Goal: Find specific page/section: Find specific page/section

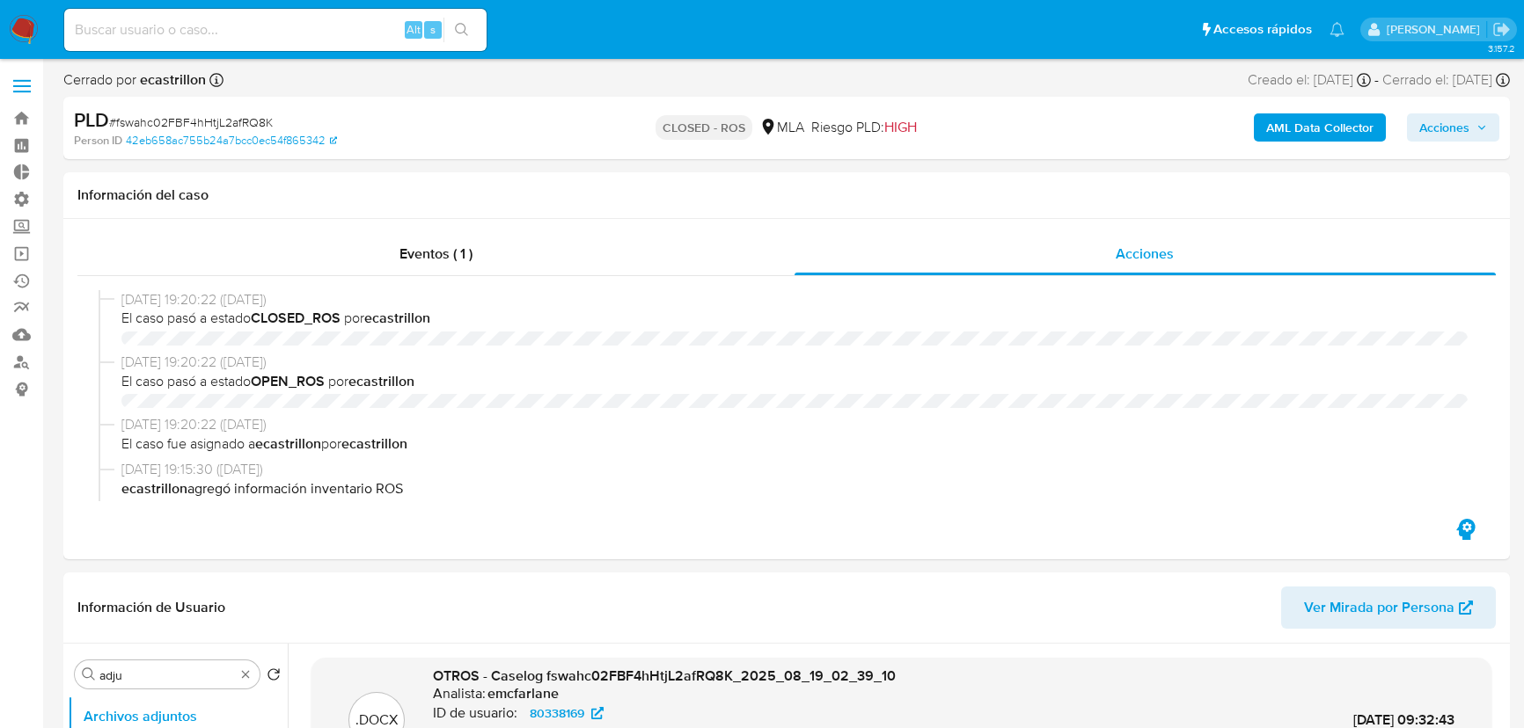
select select "10"
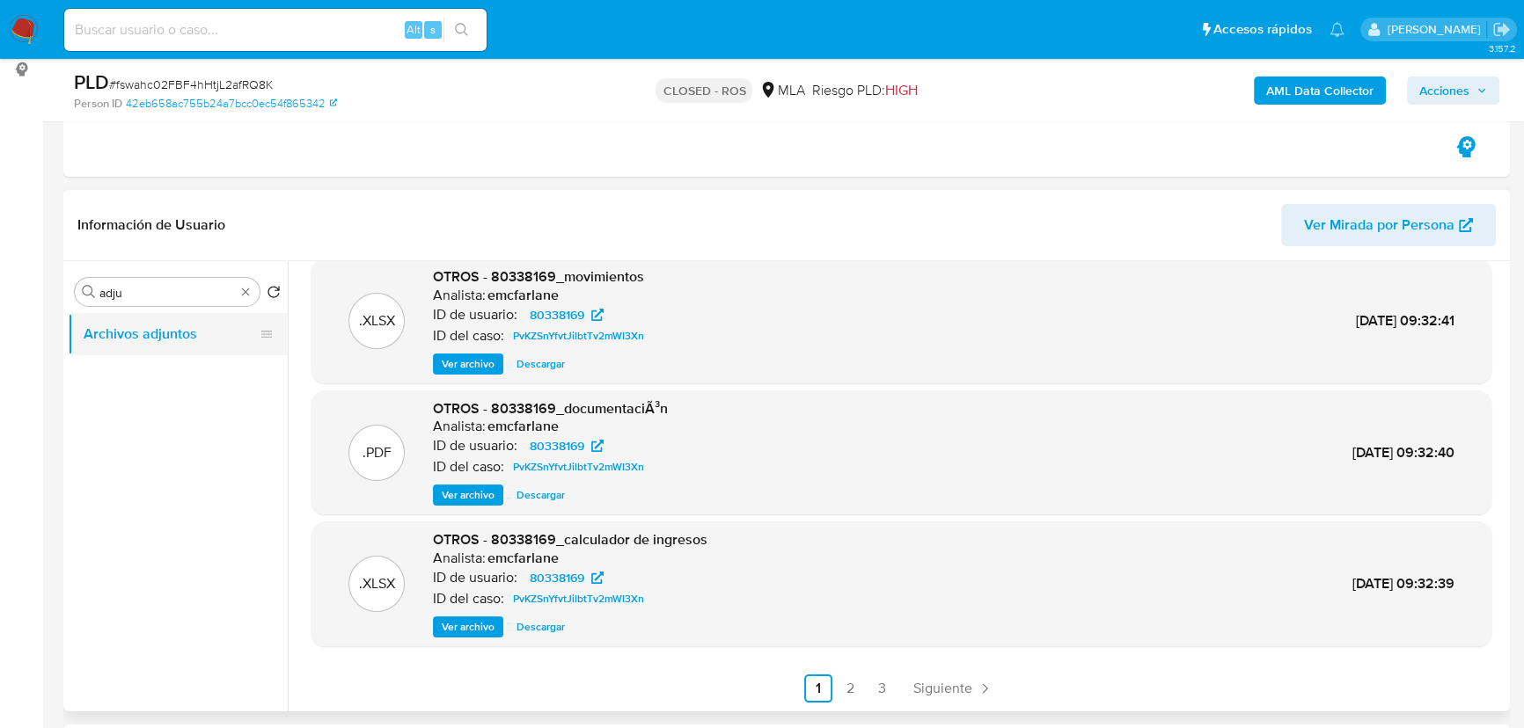
scroll to position [319, 0]
drag, startPoint x: 246, startPoint y: 291, endPoint x: 194, endPoint y: 296, distance: 52.2
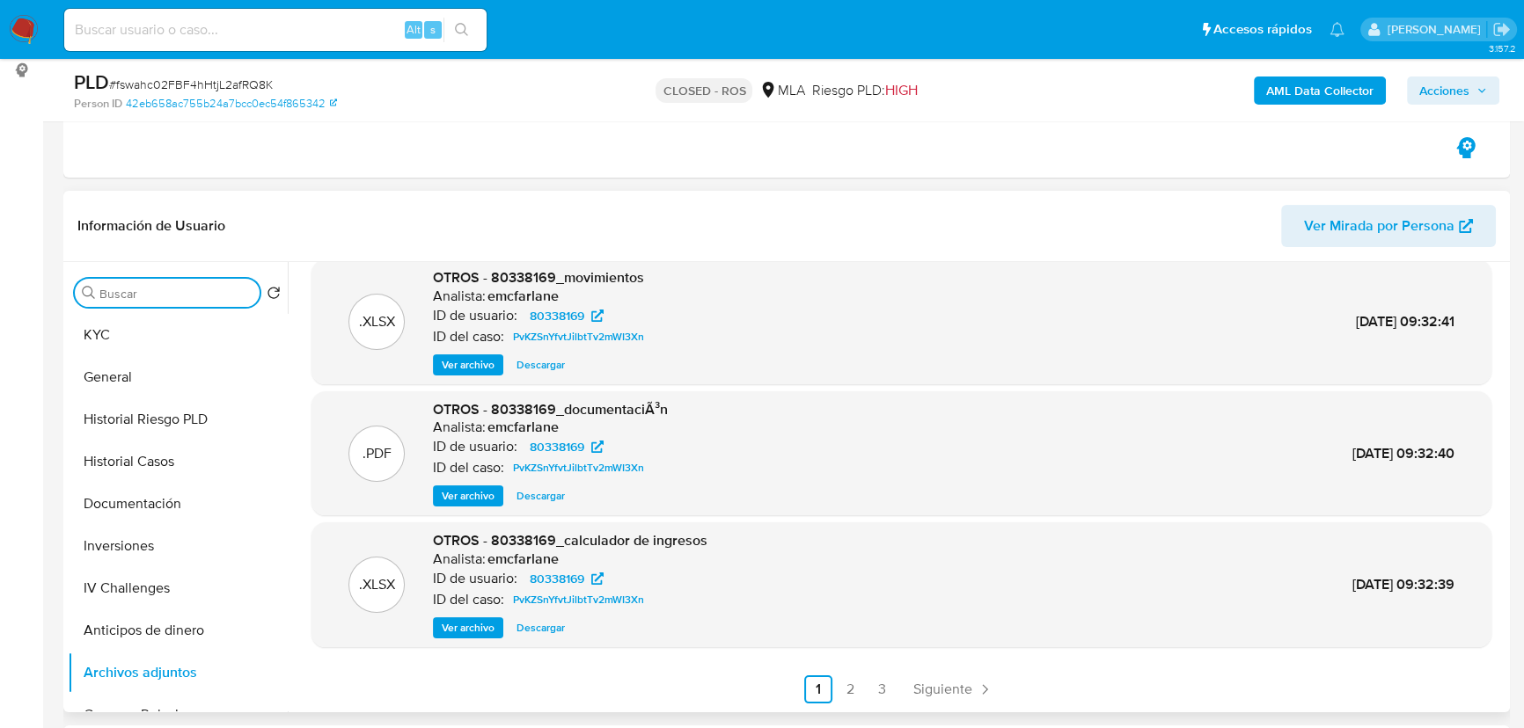
click at [194, 296] on input "adju" at bounding box center [175, 294] width 153 height 16
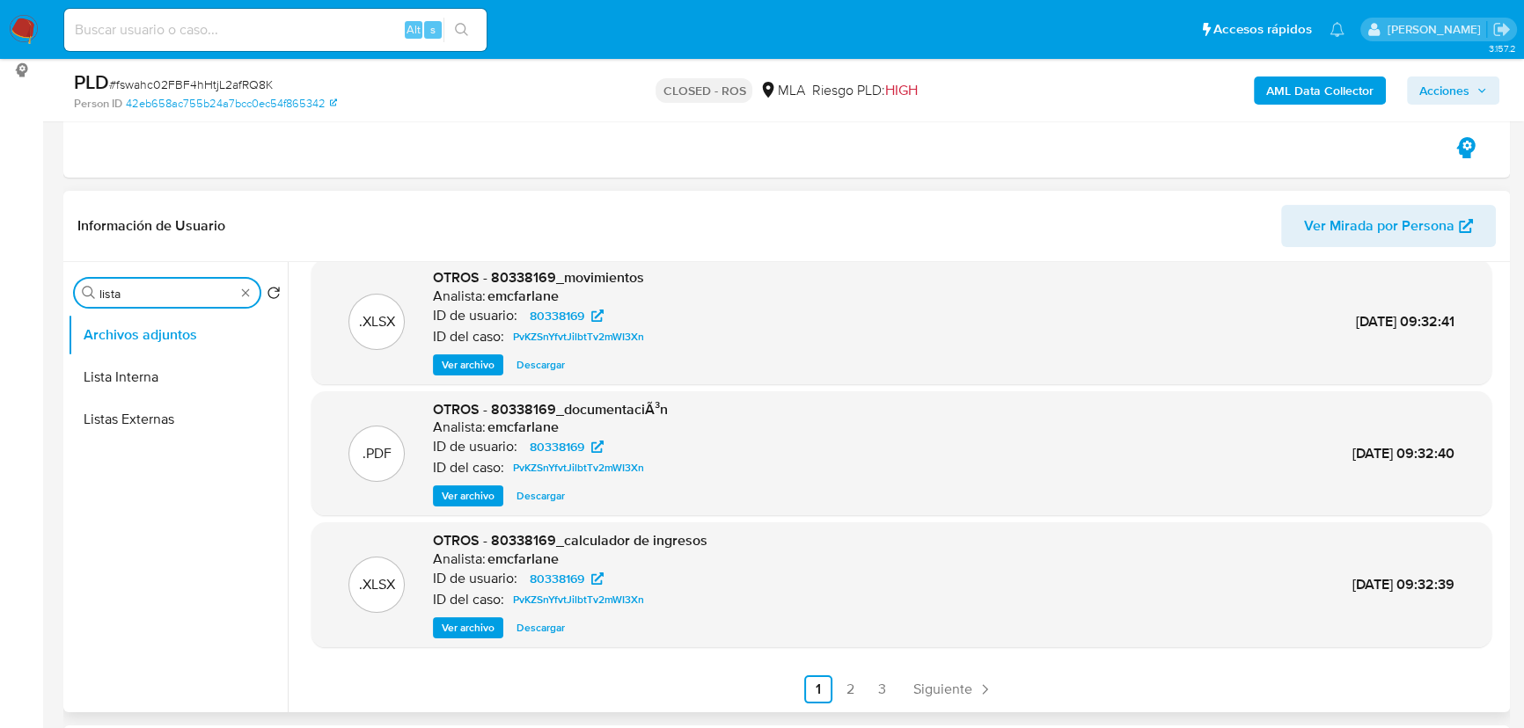
type input "listas"
click at [105, 289] on input "listas" at bounding box center [166, 294] width 135 height 16
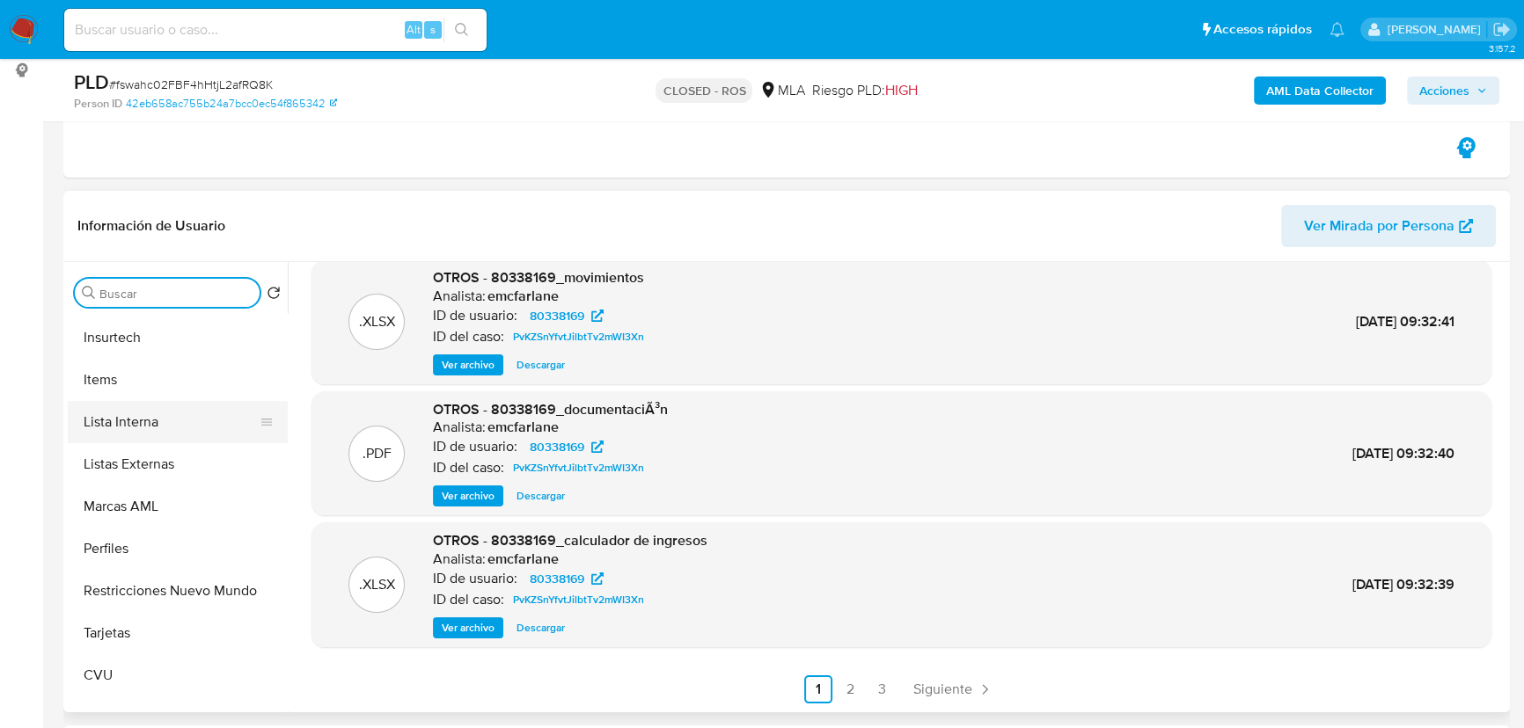
scroll to position [827, 0]
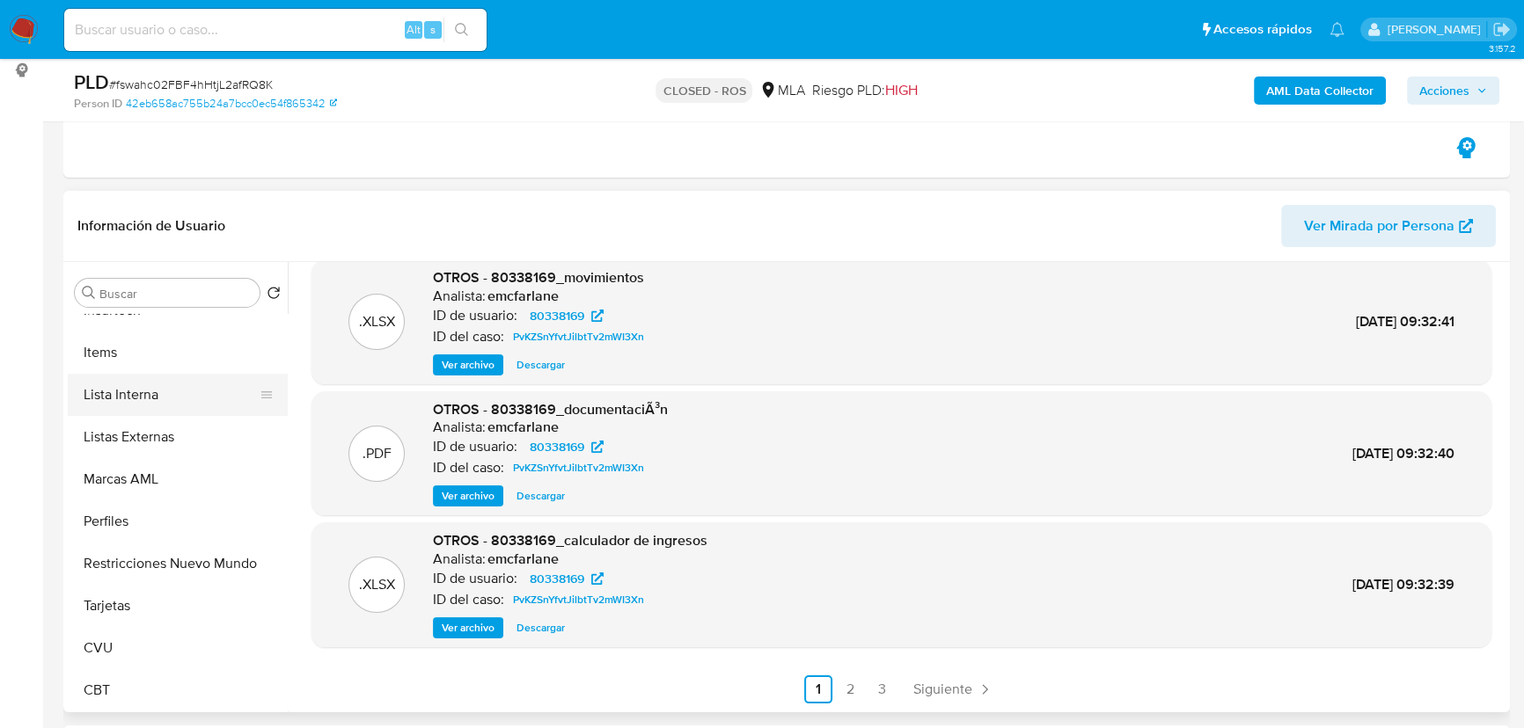
click at [163, 397] on button "Lista Interna" at bounding box center [171, 395] width 206 height 42
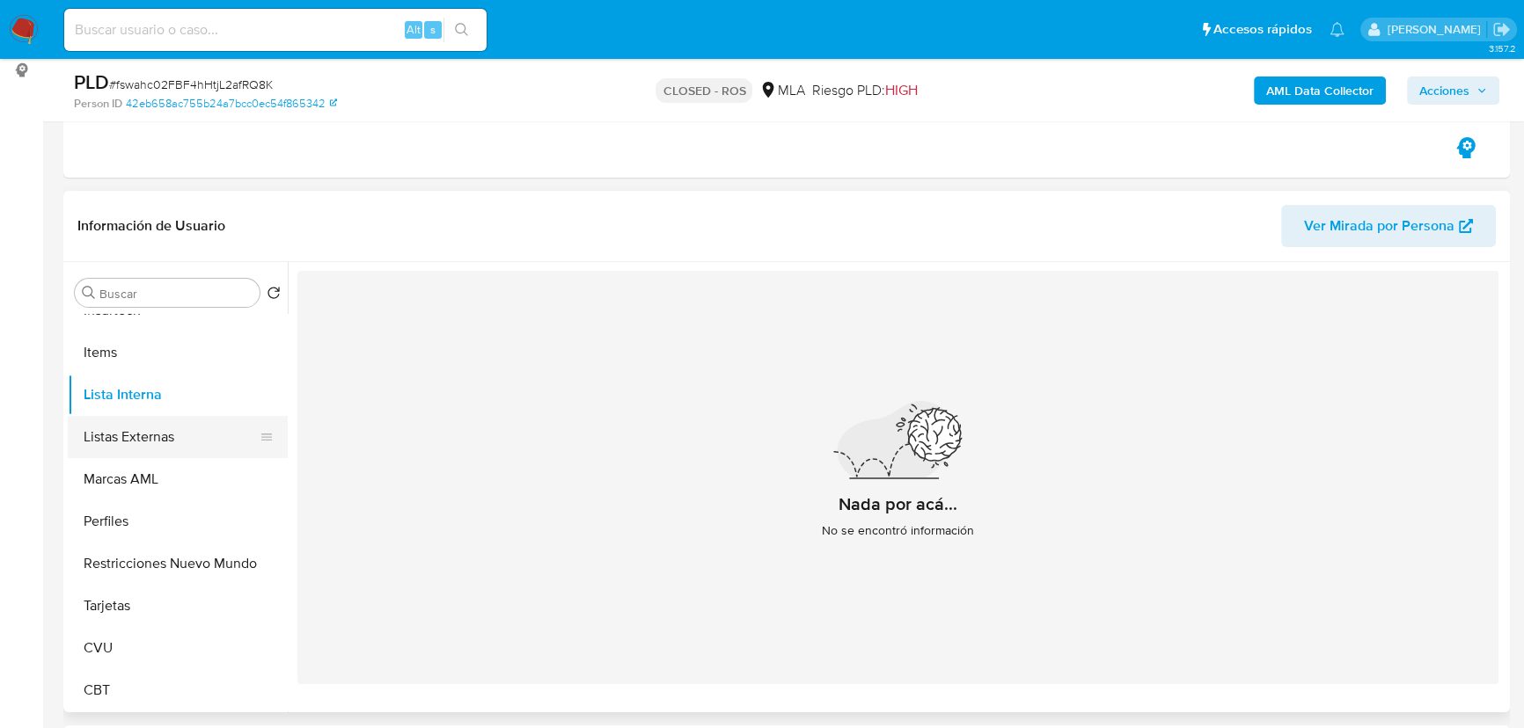
click at [160, 422] on button "Listas Externas" at bounding box center [171, 437] width 206 height 42
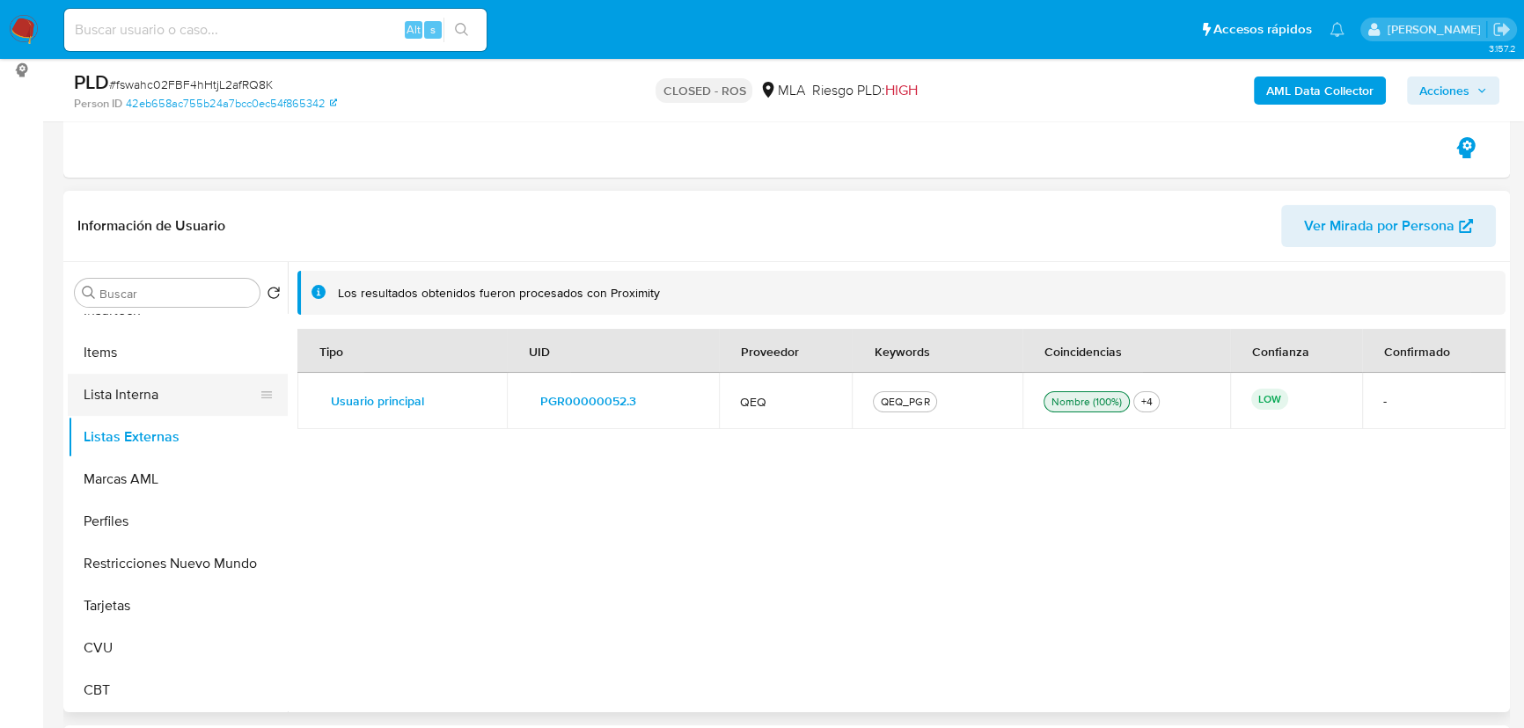
click at [152, 387] on button "Lista Interna" at bounding box center [171, 395] width 206 height 42
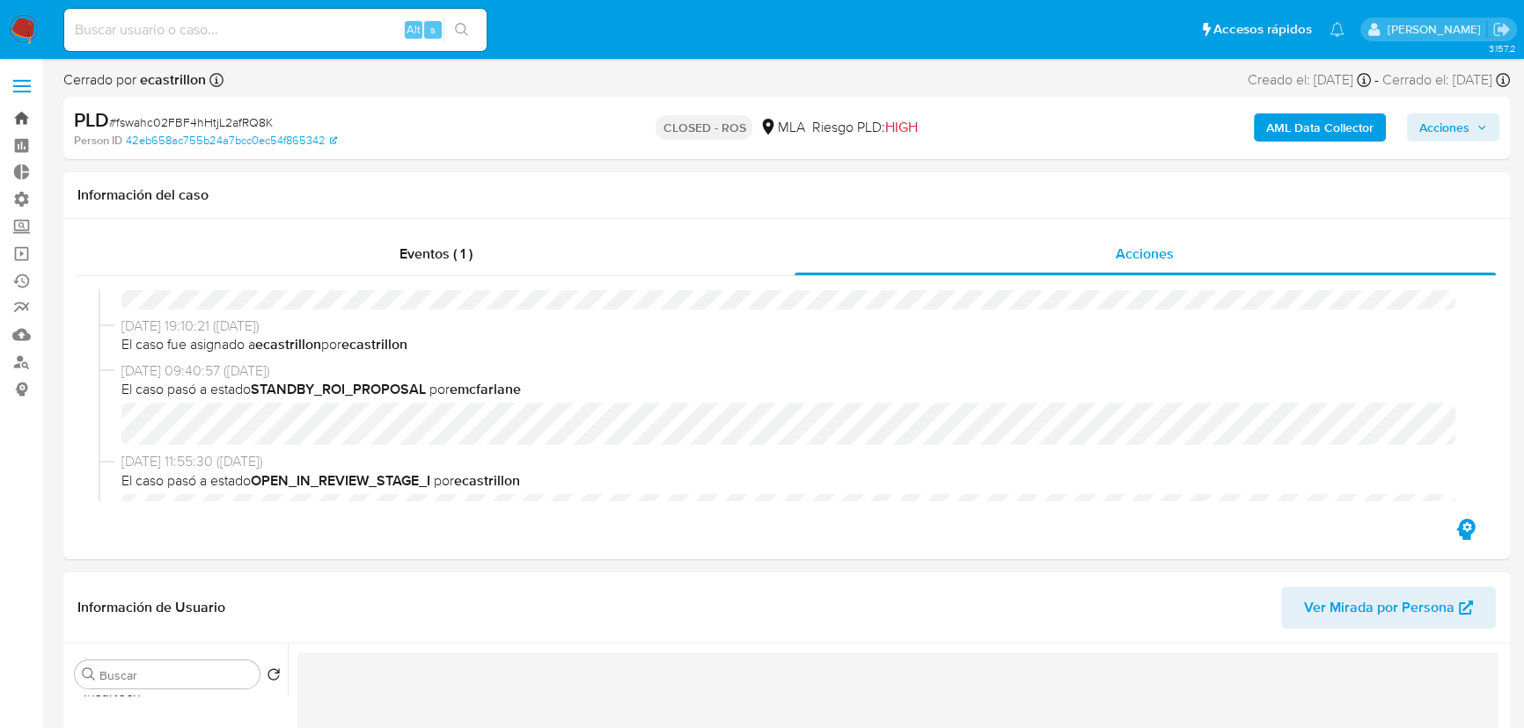
click at [14, 118] on link "Bandeja" at bounding box center [104, 118] width 209 height 27
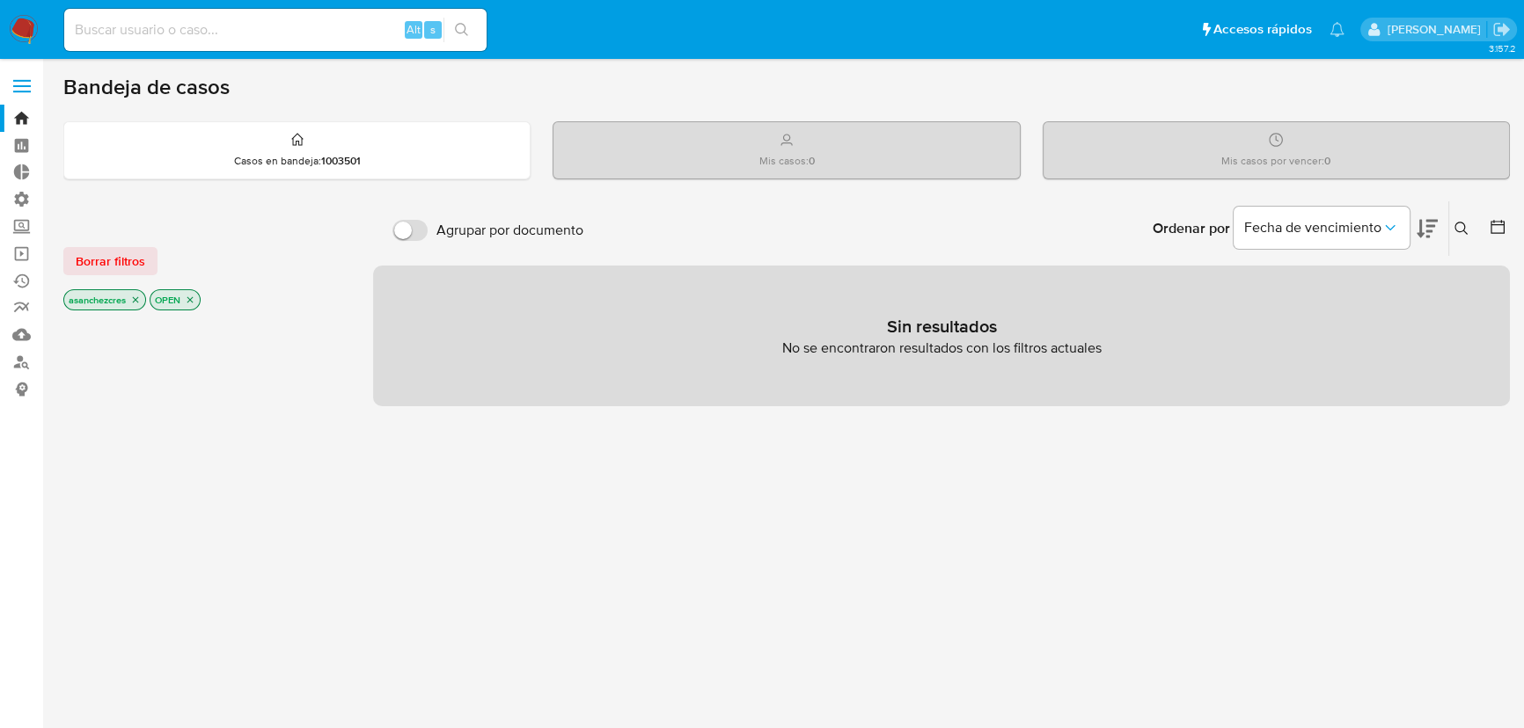
click at [136, 299] on icon "close-filter" at bounding box center [135, 300] width 11 height 11
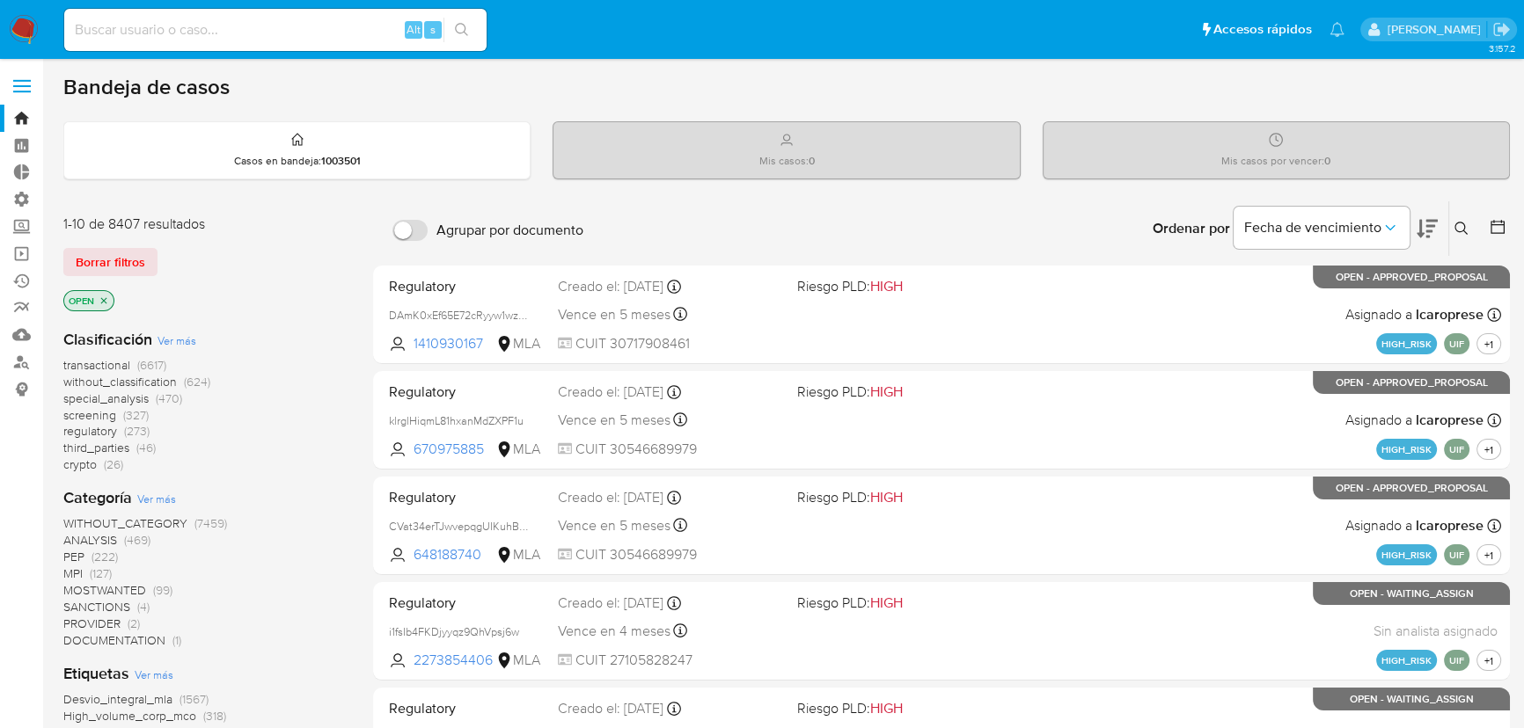
click at [107, 298] on icon "close-filter" at bounding box center [104, 301] width 11 height 11
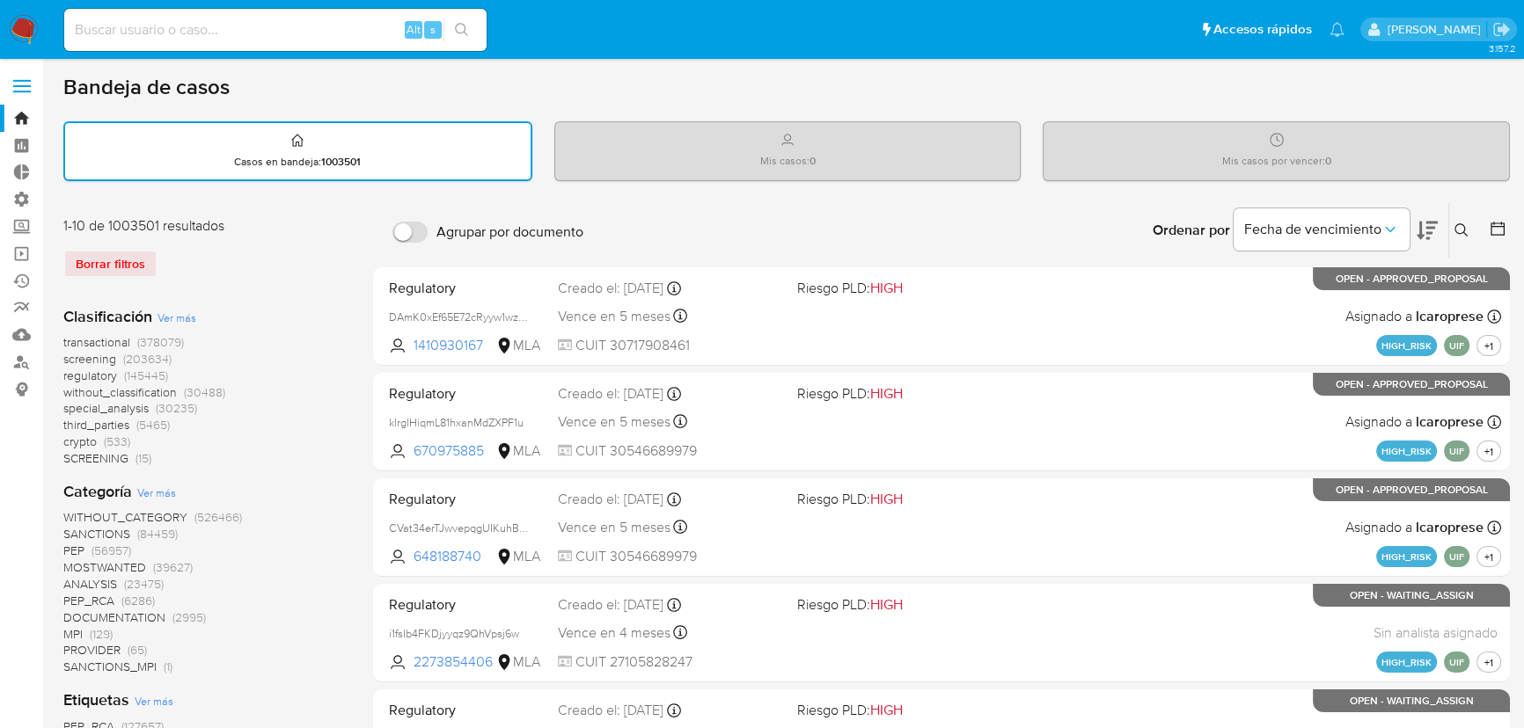
click at [99, 355] on span "screening" at bounding box center [89, 359] width 53 height 18
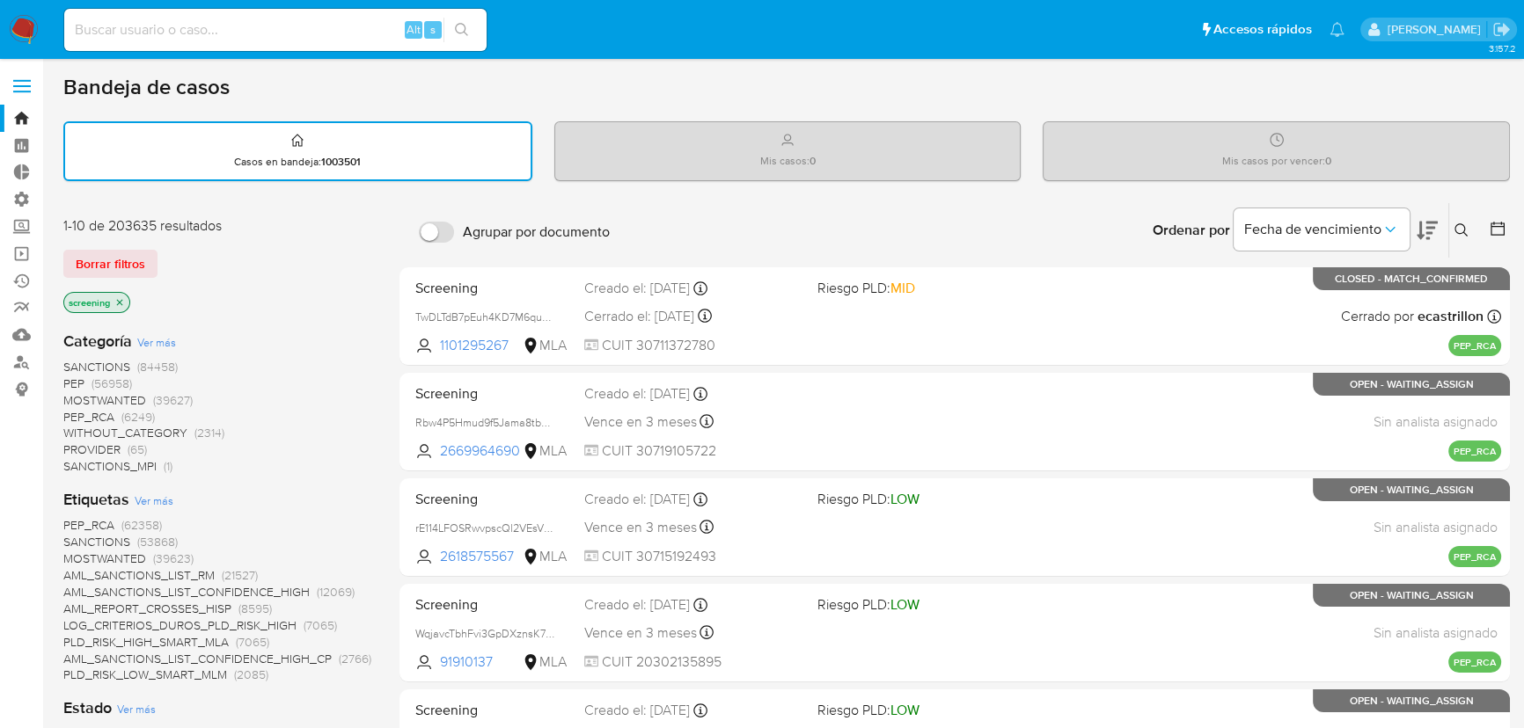
click at [125, 398] on span "MOSTWANTED" at bounding box center [104, 401] width 83 height 18
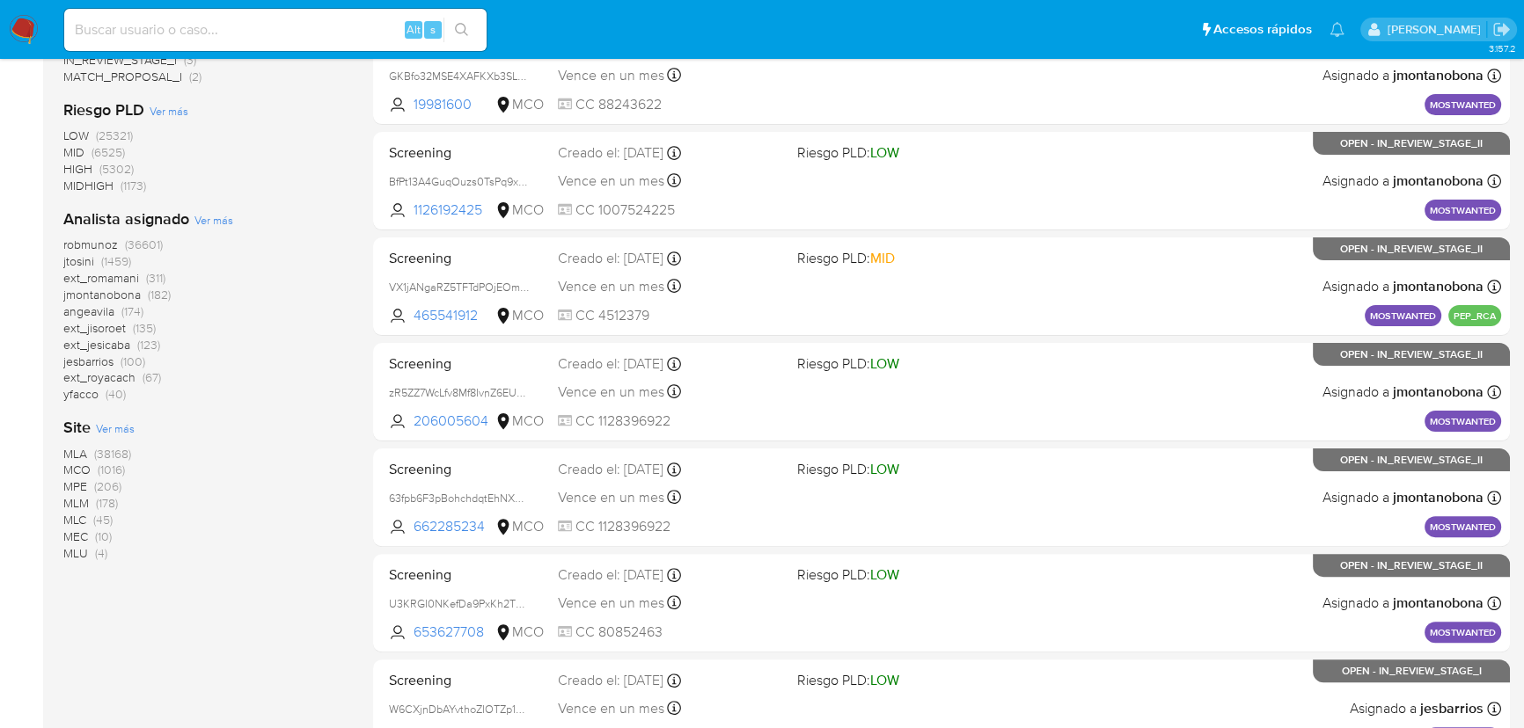
scroll to position [560, 0]
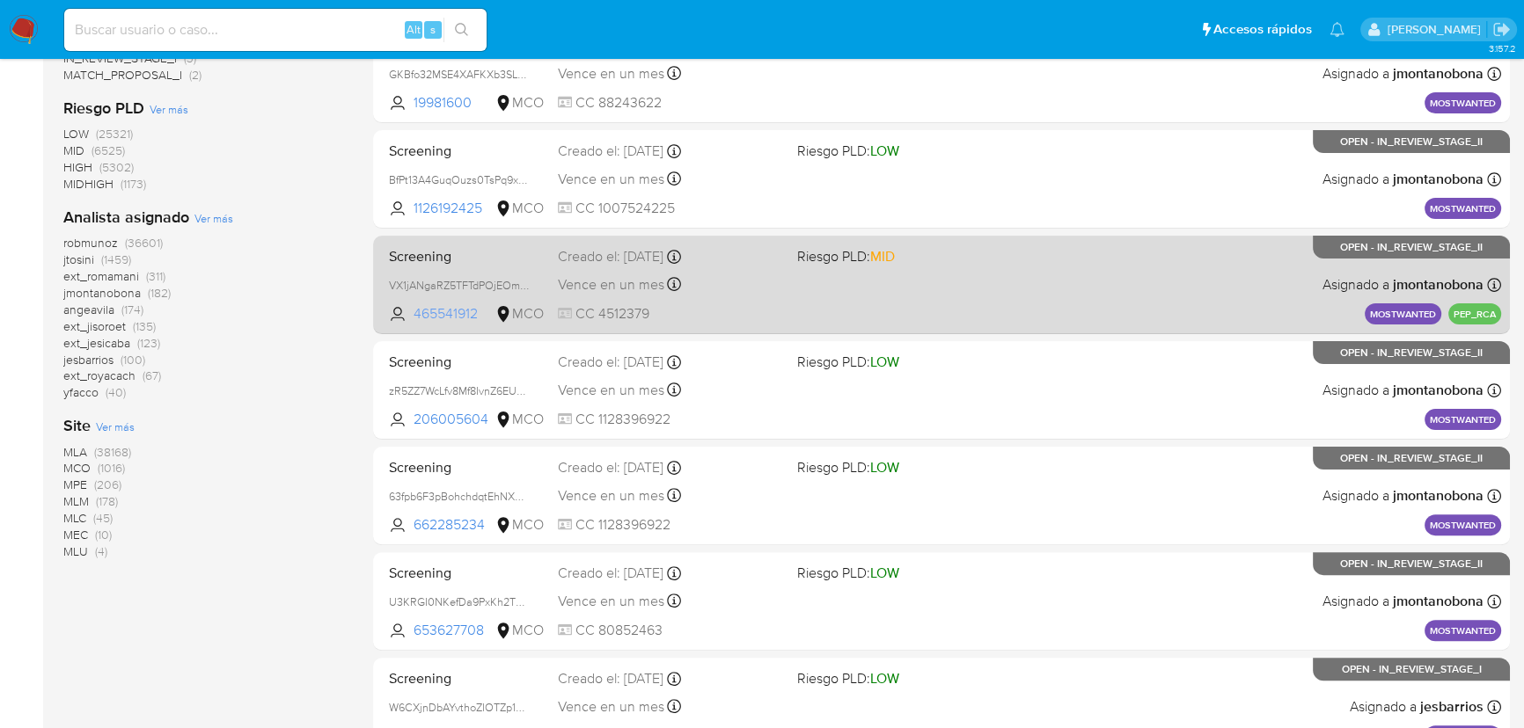
click at [448, 311] on span "465541912" at bounding box center [453, 313] width 78 height 19
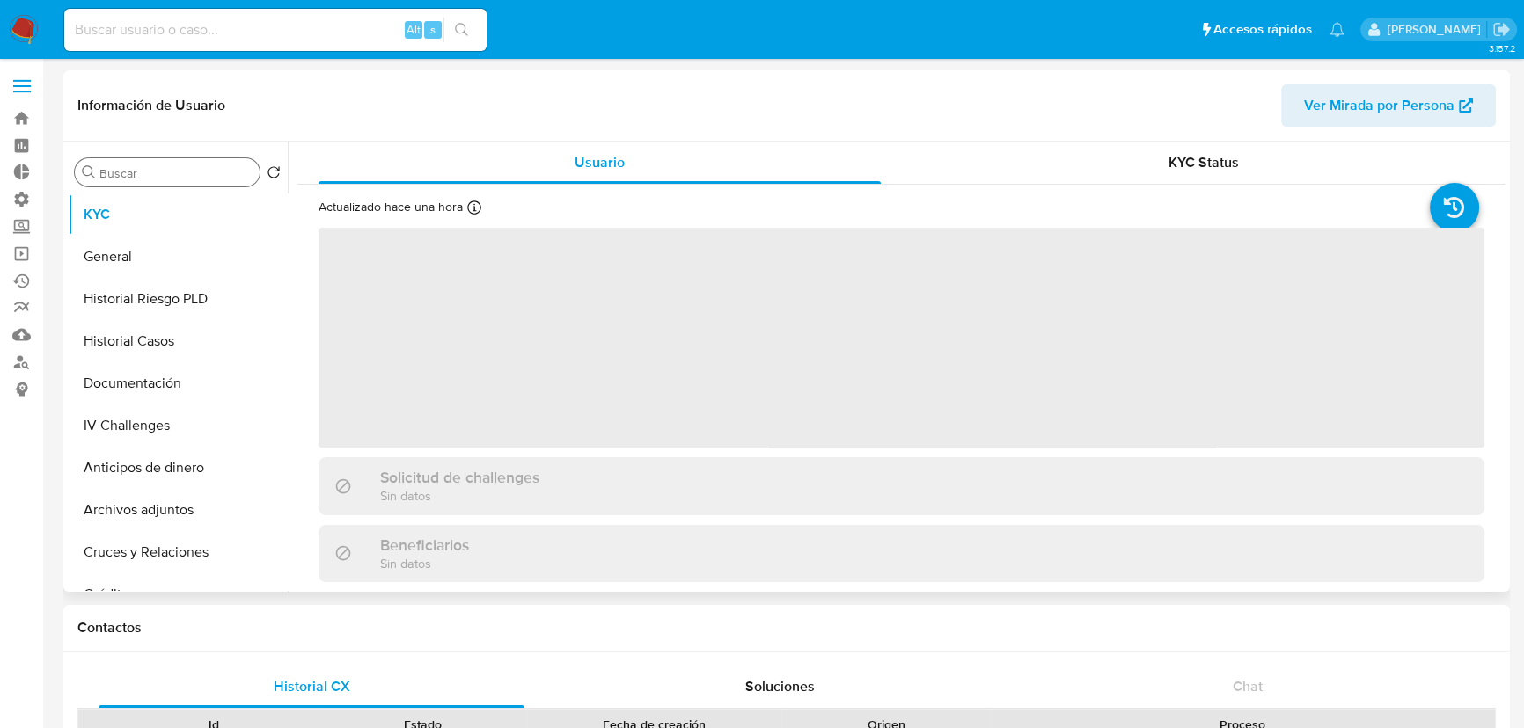
click at [132, 175] on input "Buscar" at bounding box center [175, 173] width 153 height 16
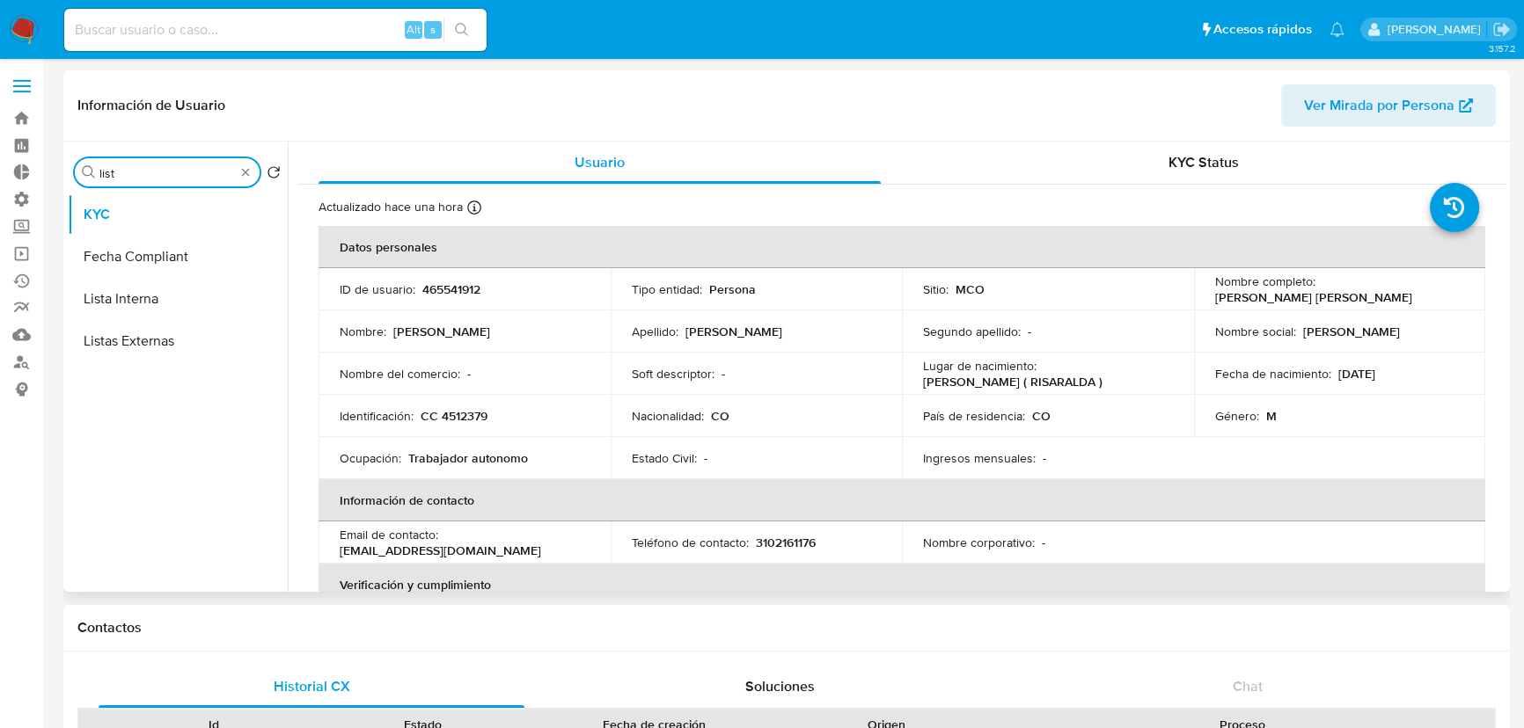
type input "lista"
select select "10"
type input "lista"
click at [119, 253] on button "Lista Interna" at bounding box center [171, 257] width 206 height 42
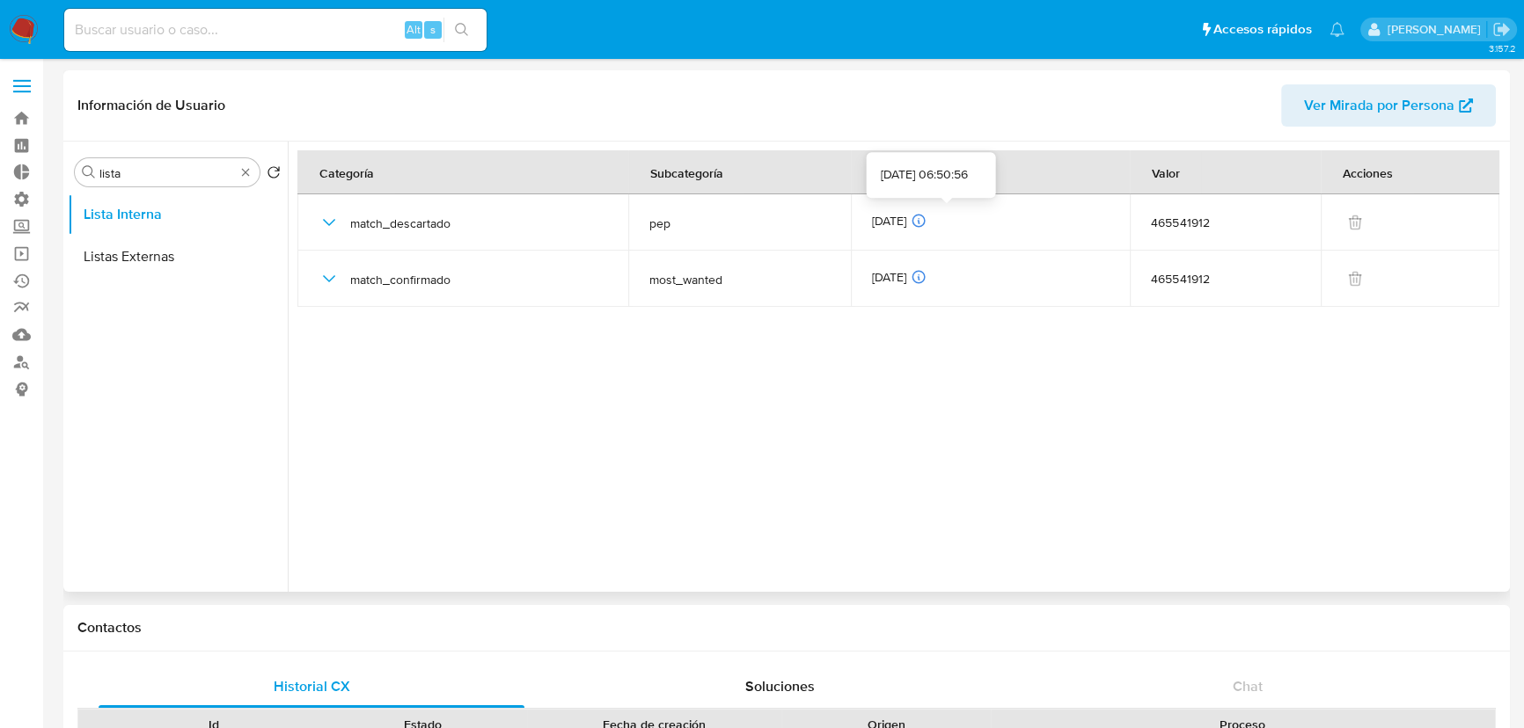
click at [796, 421] on div at bounding box center [897, 367] width 1218 height 450
